Goal: Task Accomplishment & Management: Use online tool/utility

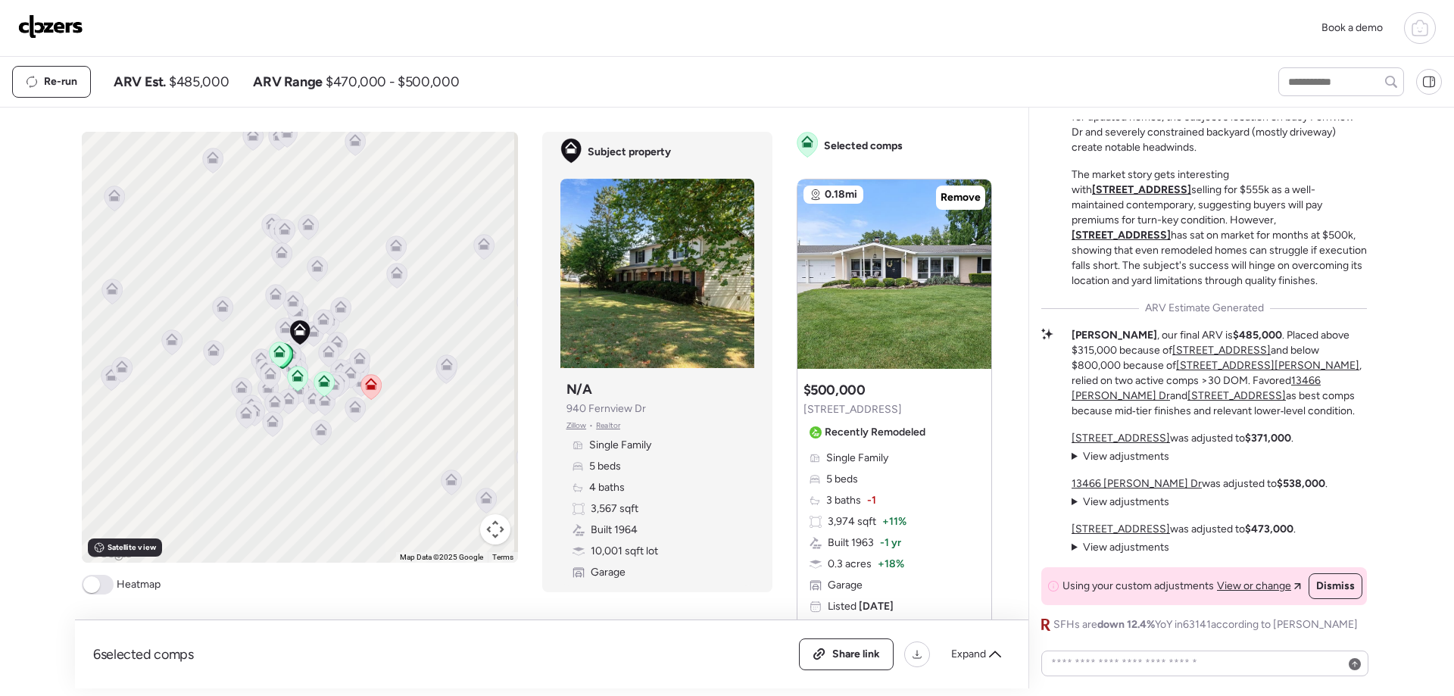
scroll to position [71, 0]
click at [851, 662] on div "Share link" at bounding box center [846, 654] width 93 height 30
click at [52, 27] on img at bounding box center [50, 26] width 65 height 24
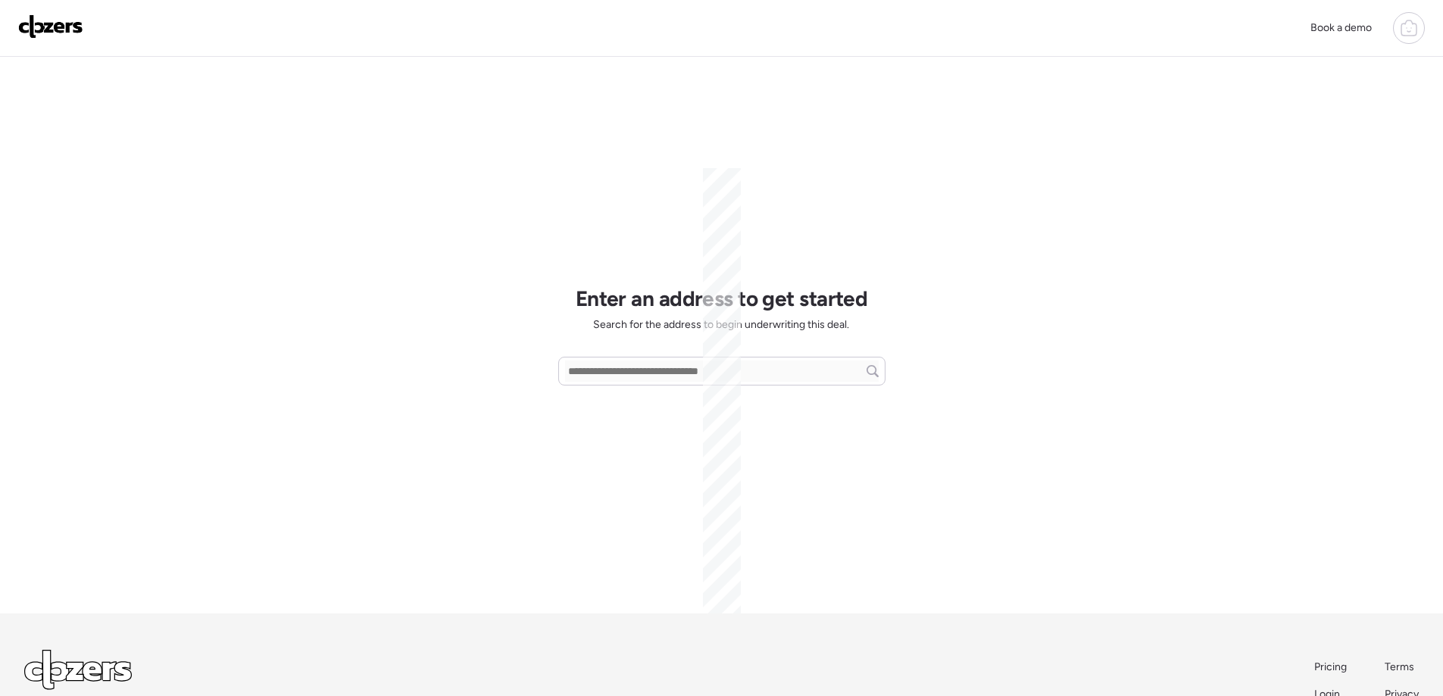
scroll to position [71, 0]
click at [600, 377] on input "text" at bounding box center [722, 371] width 314 height 21
paste input "**********"
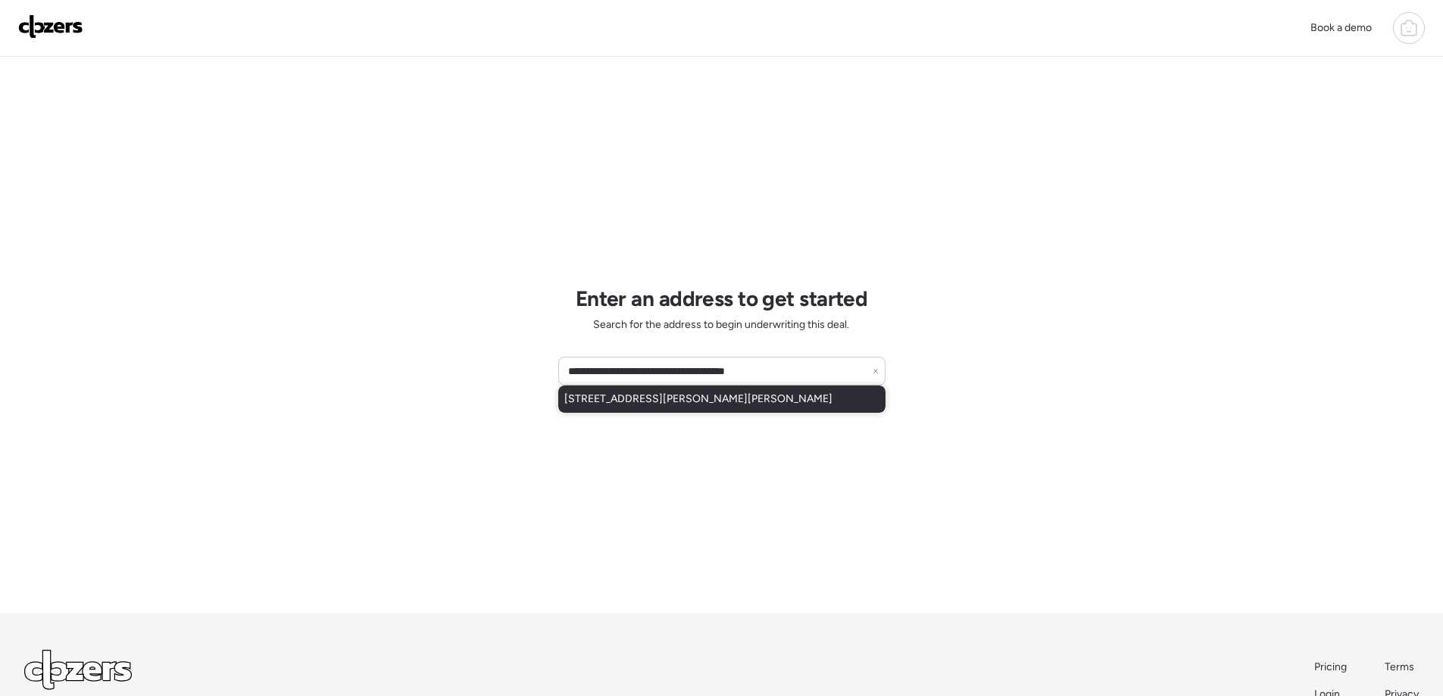
click at [607, 401] on span "908 Kiefer Ridge Dr, Ballwin, MO, 63021" at bounding box center [698, 399] width 268 height 15
type input "**********"
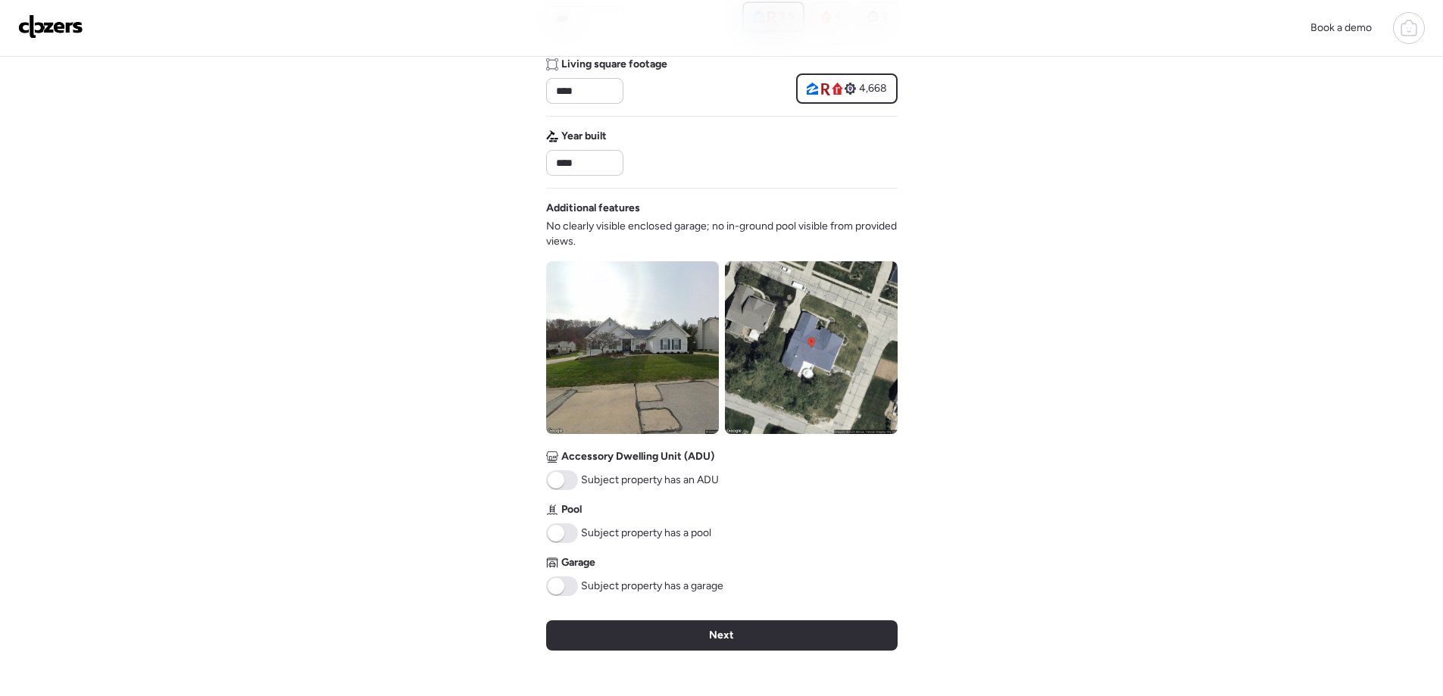
scroll to position [455, 0]
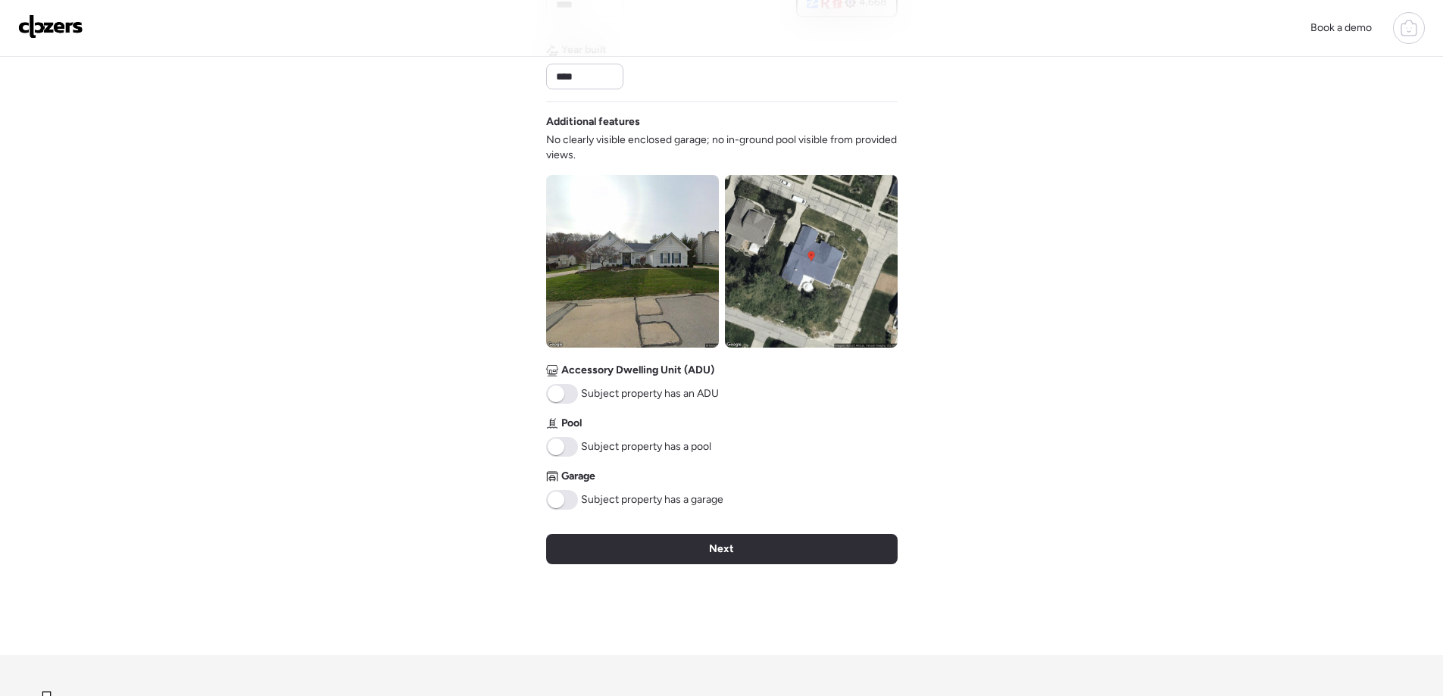
click at [561, 500] on span at bounding box center [556, 500] width 17 height 17
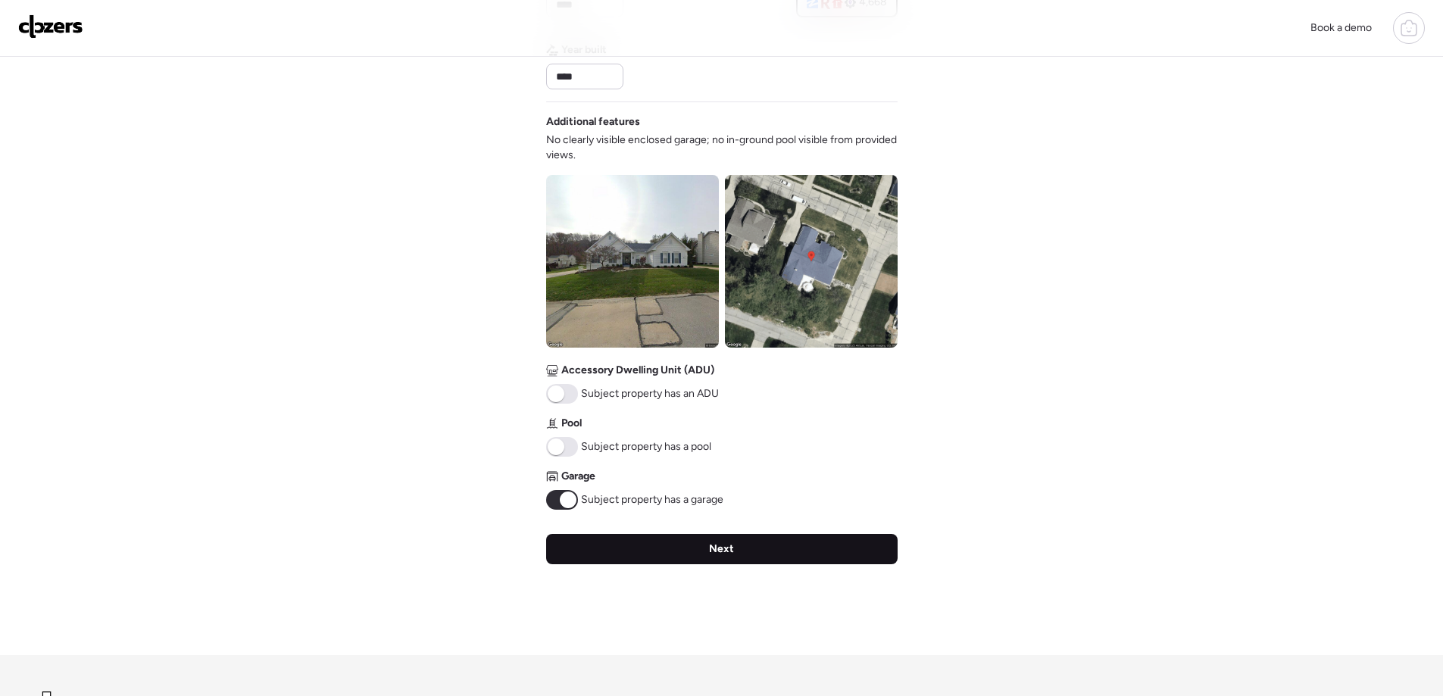
click at [717, 554] on span "Next" at bounding box center [721, 549] width 25 height 15
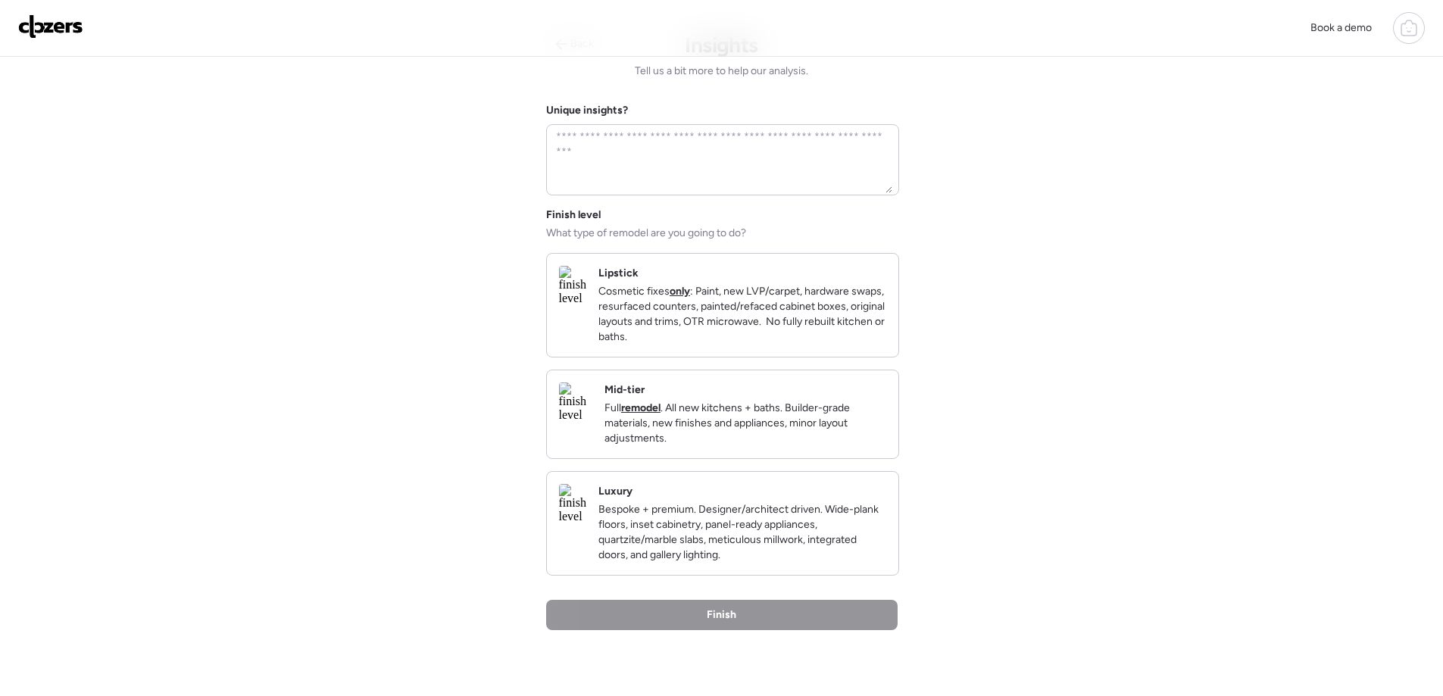
scroll to position [0, 0]
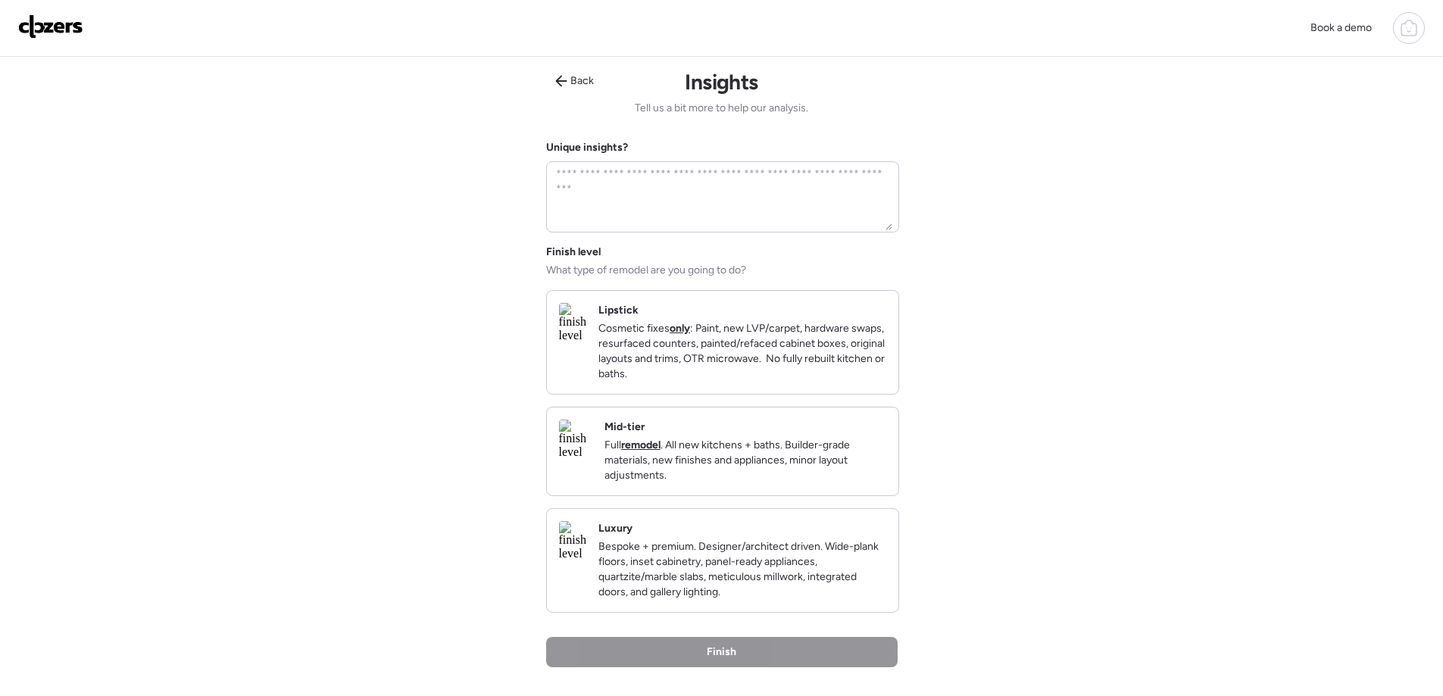
click at [726, 478] on p "Full remodel . All new kitchens + baths. Builder-grade materials, new finishes …" at bounding box center [745, 460] width 282 height 45
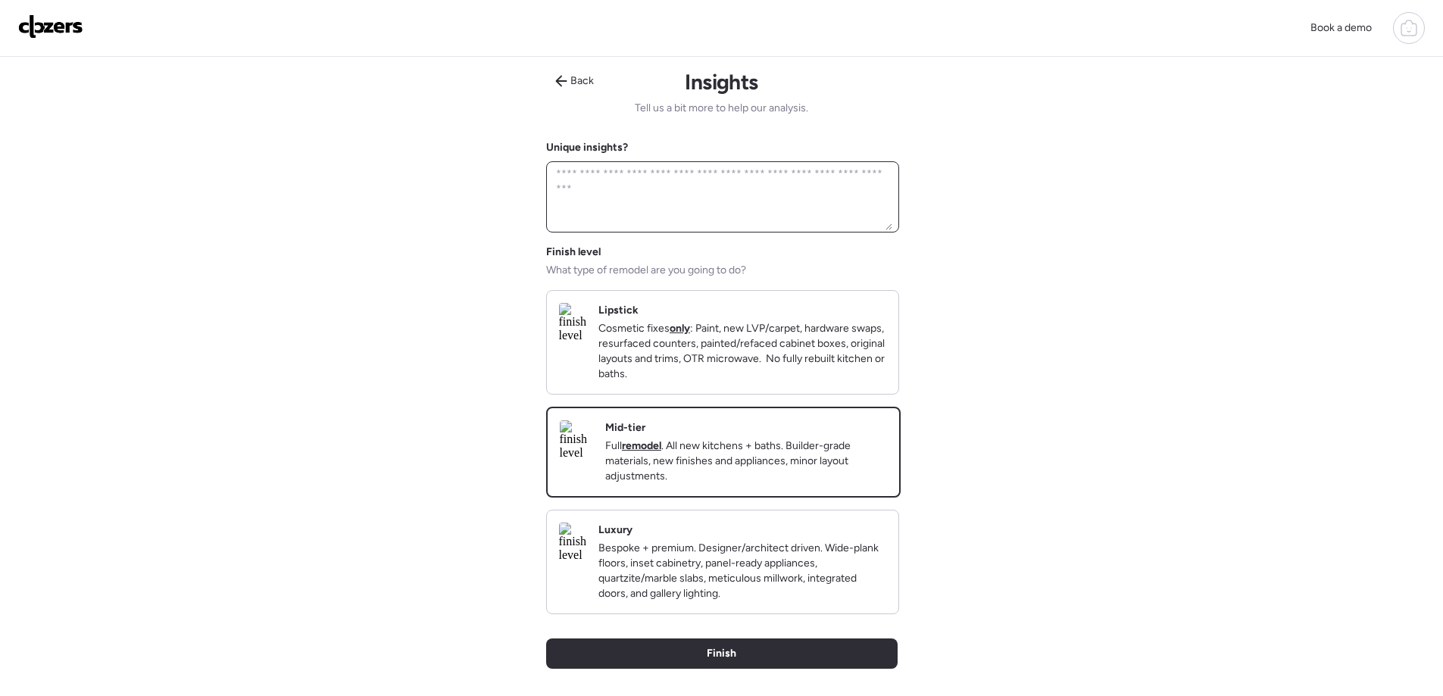
click at [611, 186] on textarea at bounding box center [722, 197] width 339 height 67
click at [750, 180] on textarea "**********" at bounding box center [722, 197] width 339 height 67
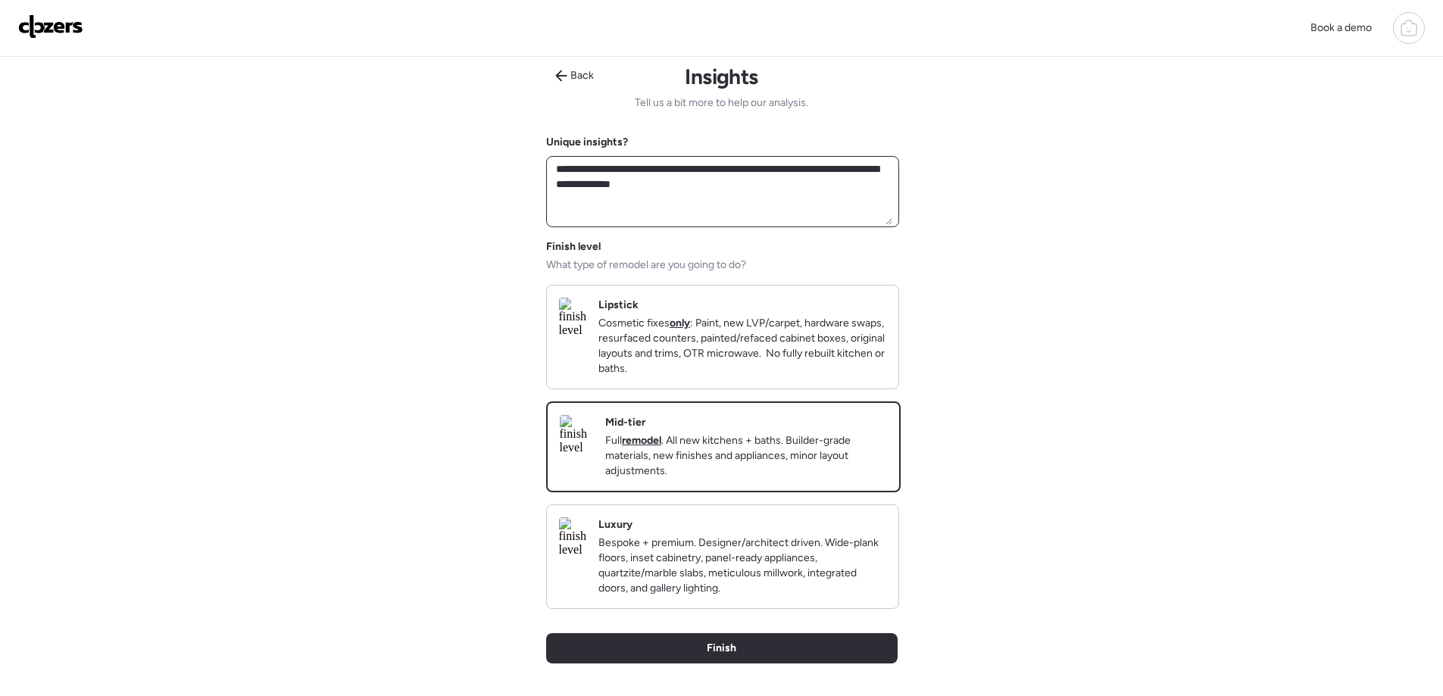
scroll to position [227, 0]
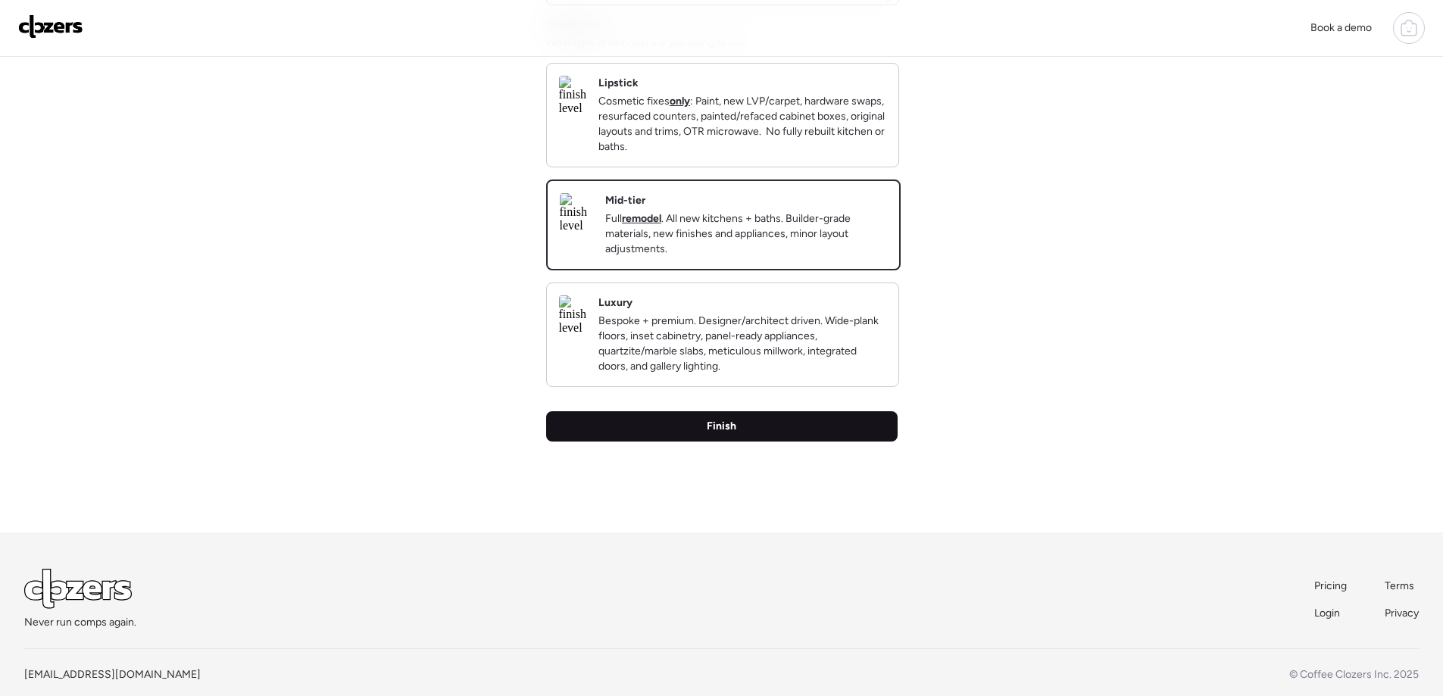
type textarea "**********"
click at [714, 434] on span "Finish" at bounding box center [722, 426] width 30 height 15
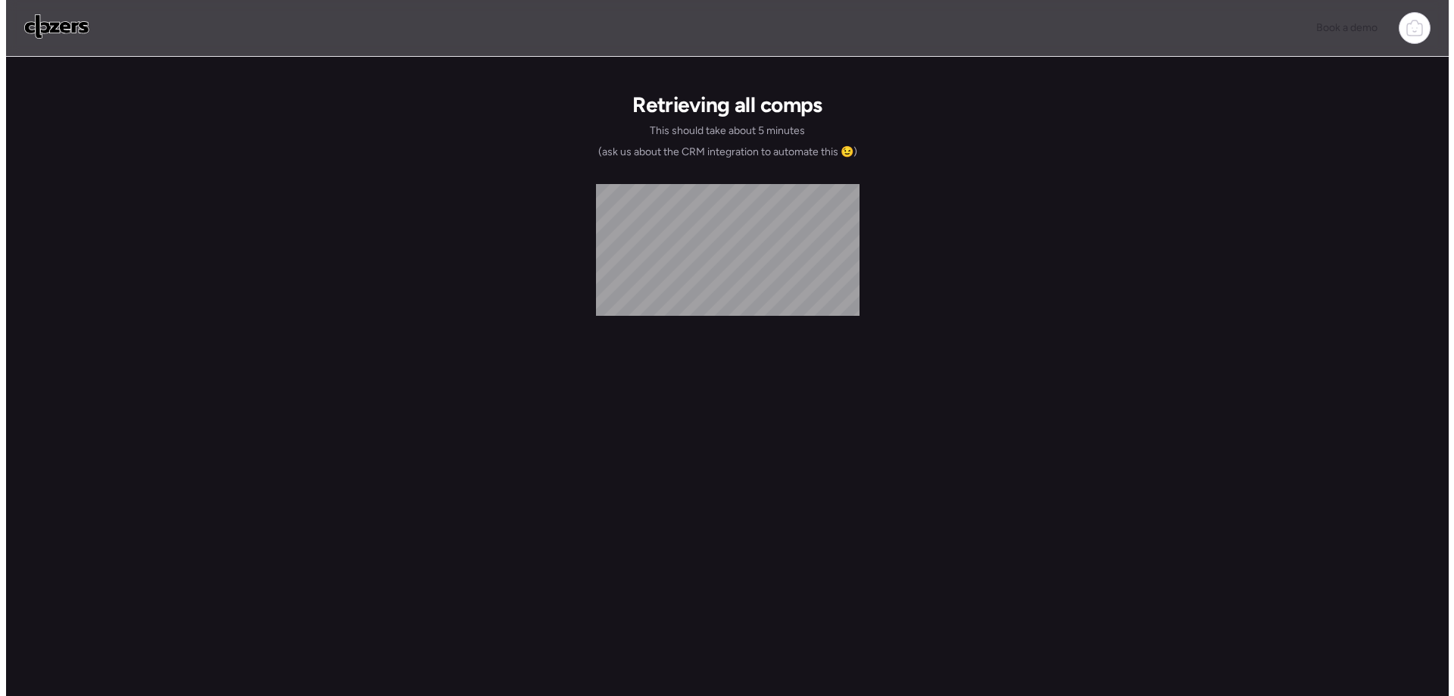
scroll to position [0, 0]
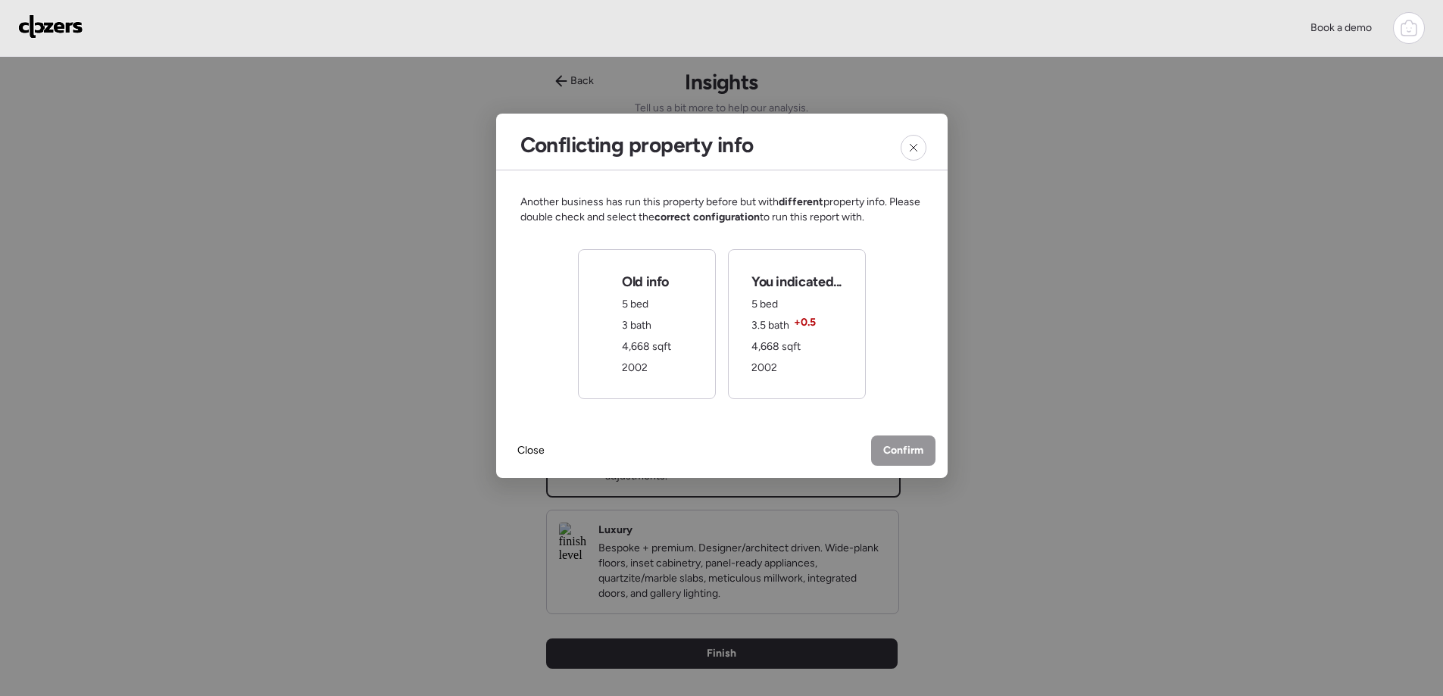
click at [763, 351] on span "4,668 sqft" at bounding box center [775, 346] width 49 height 13
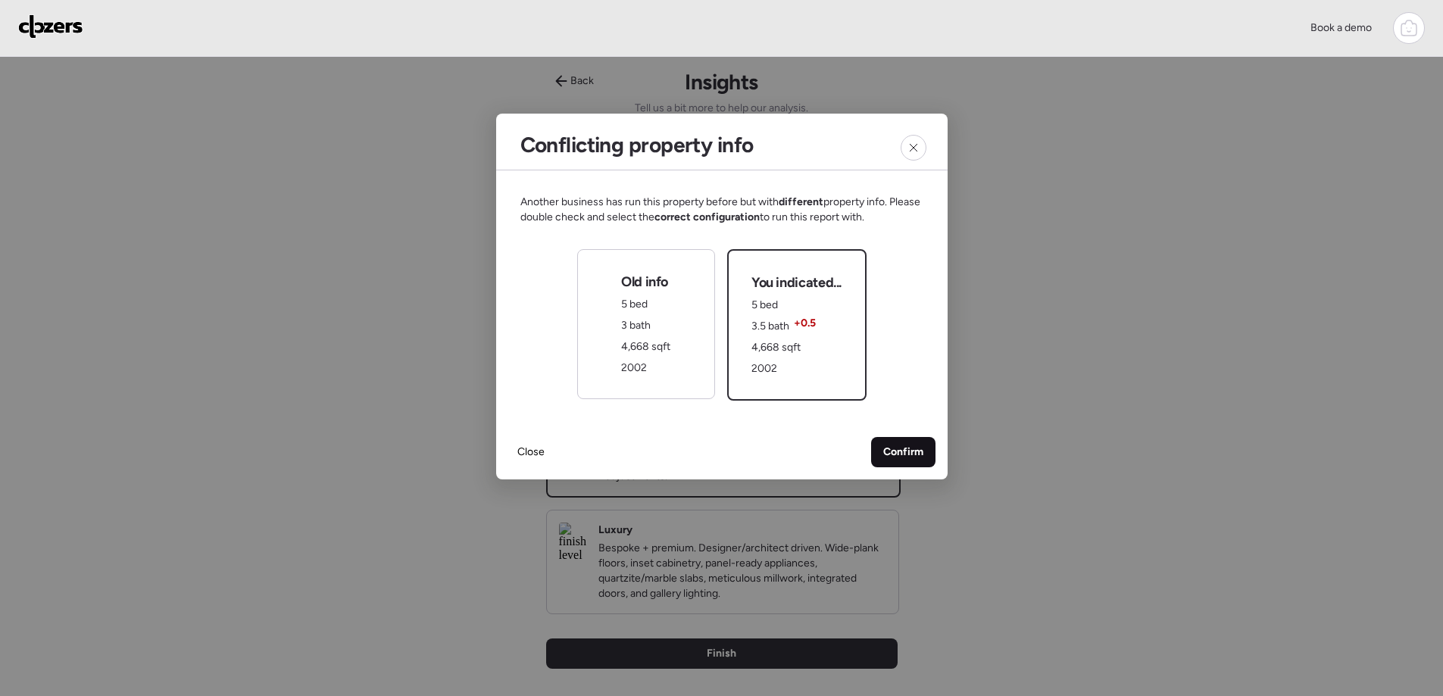
click at [891, 459] on span "Confirm" at bounding box center [903, 452] width 40 height 15
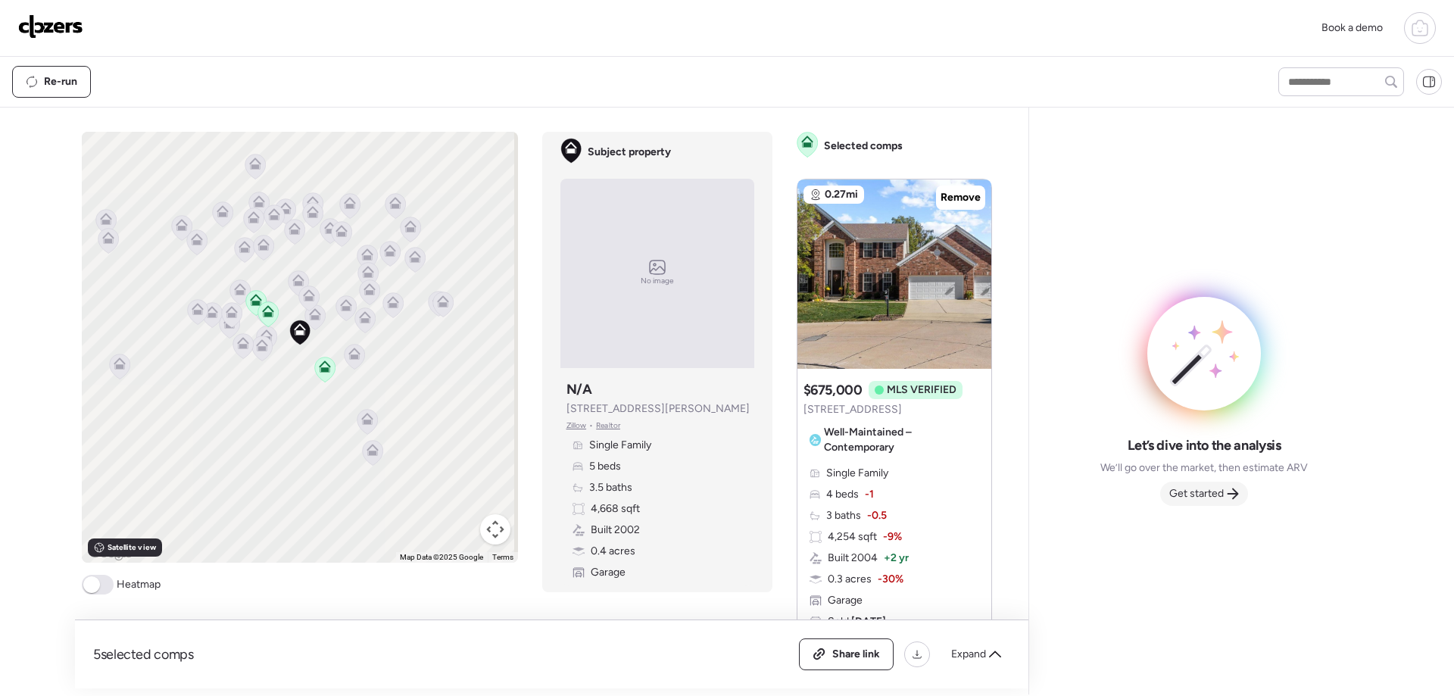
click at [1201, 495] on span "Get started" at bounding box center [1197, 493] width 55 height 15
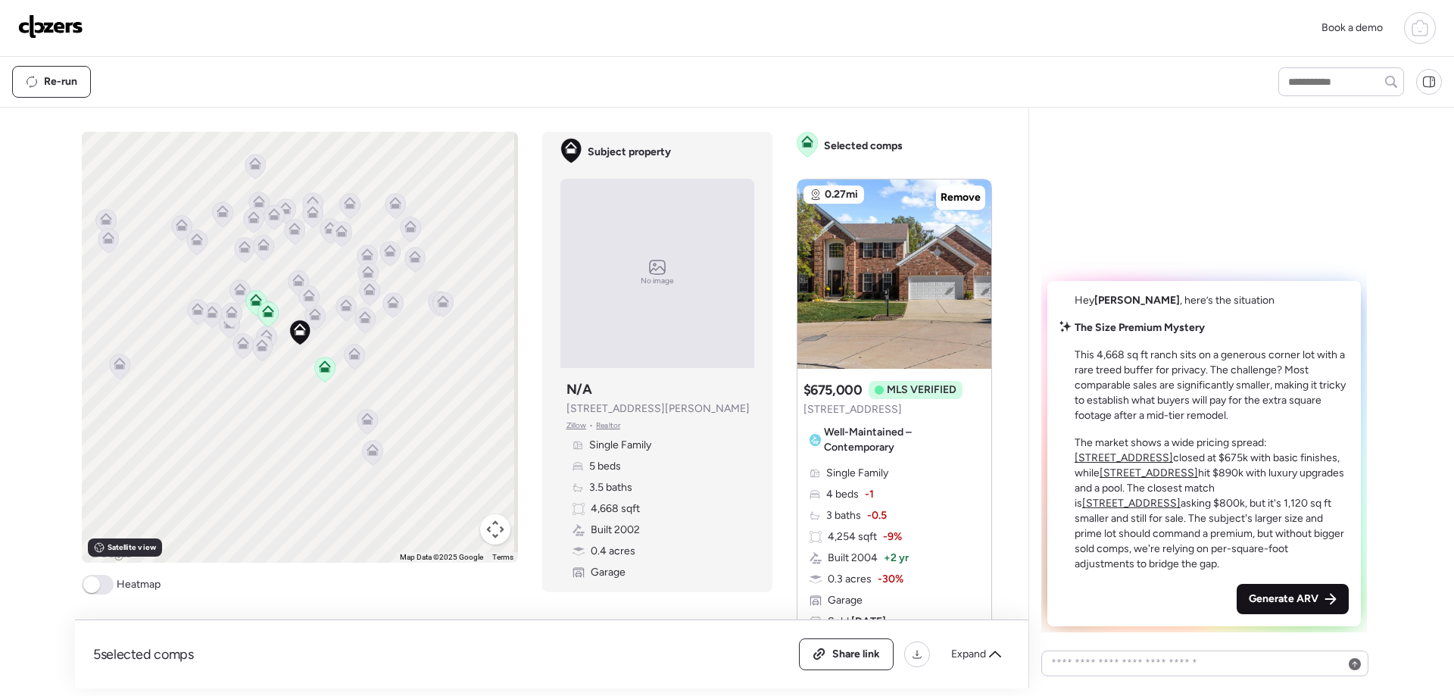
click at [1273, 598] on span "Generate ARV" at bounding box center [1284, 599] width 70 height 15
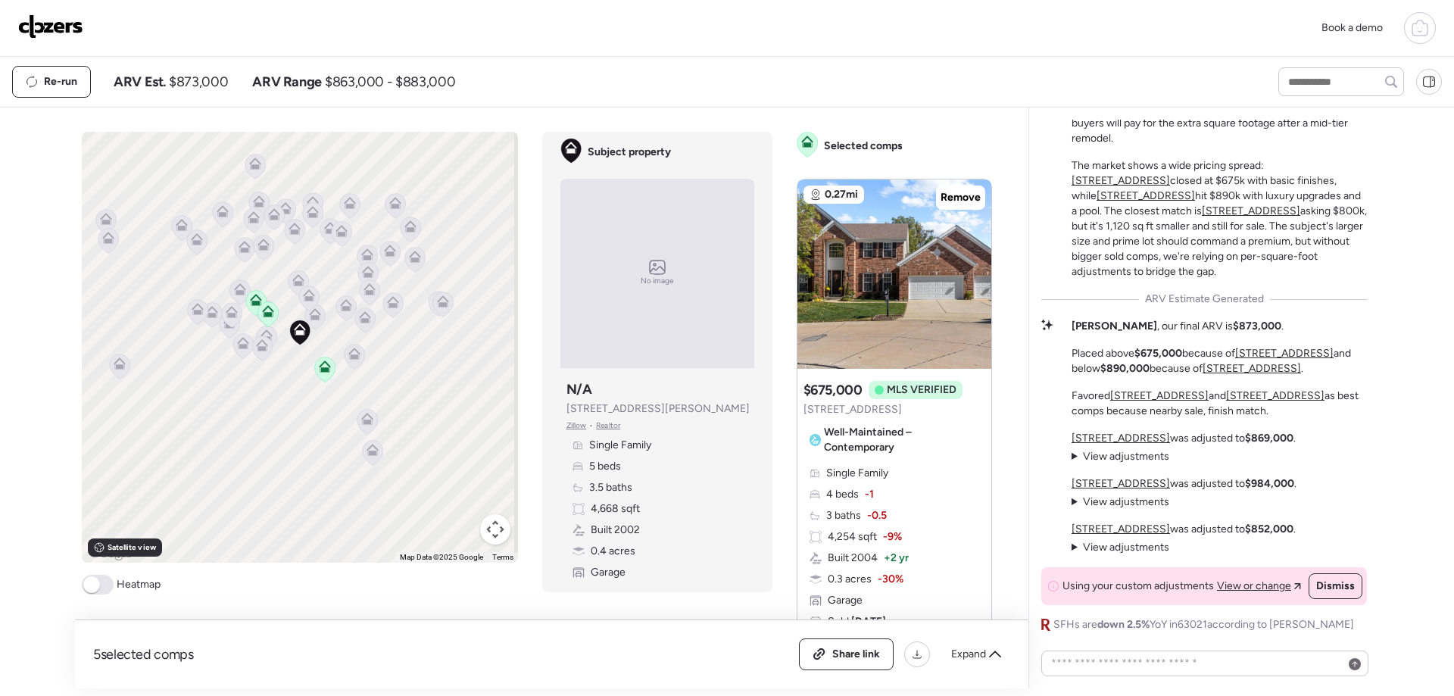
click at [1276, 351] on u "8 Arbor Look Ct" at bounding box center [1284, 353] width 98 height 13
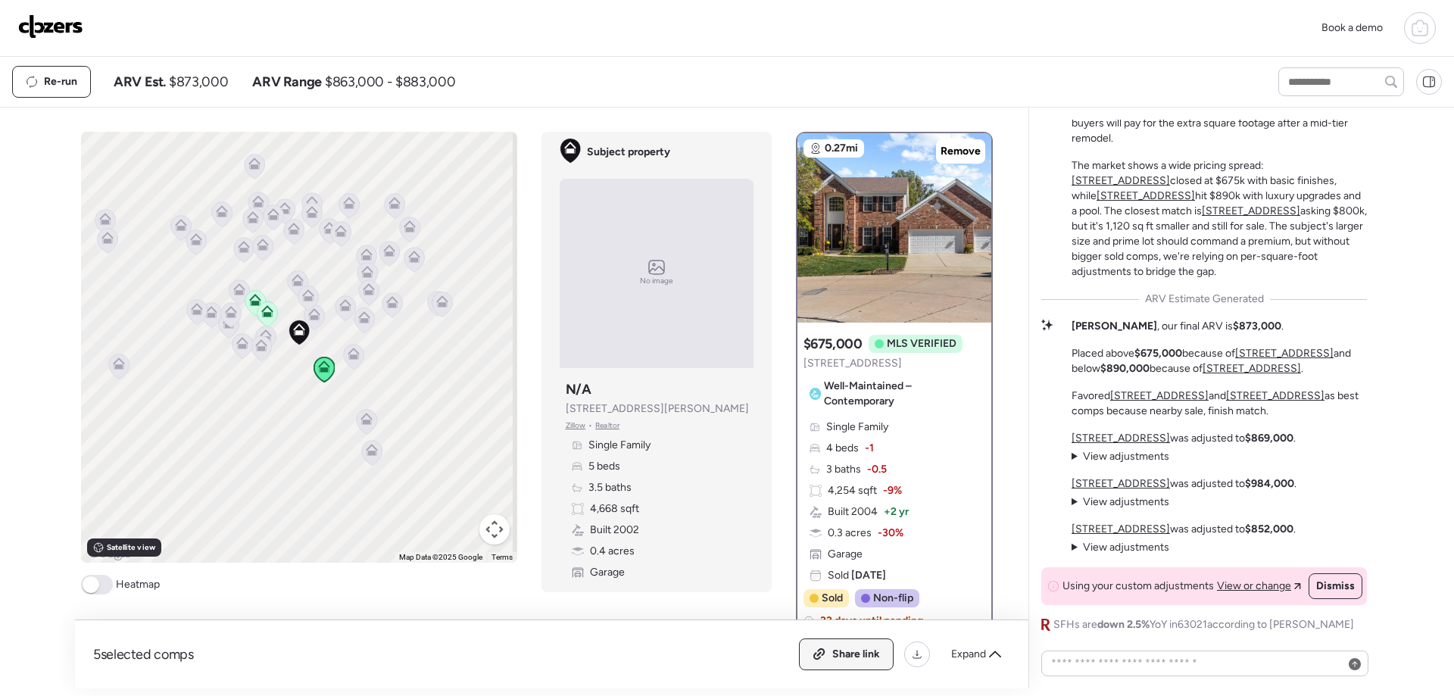
click at [860, 660] on span "Share link" at bounding box center [857, 654] width 48 height 15
